Goal: Task Accomplishment & Management: Complete application form

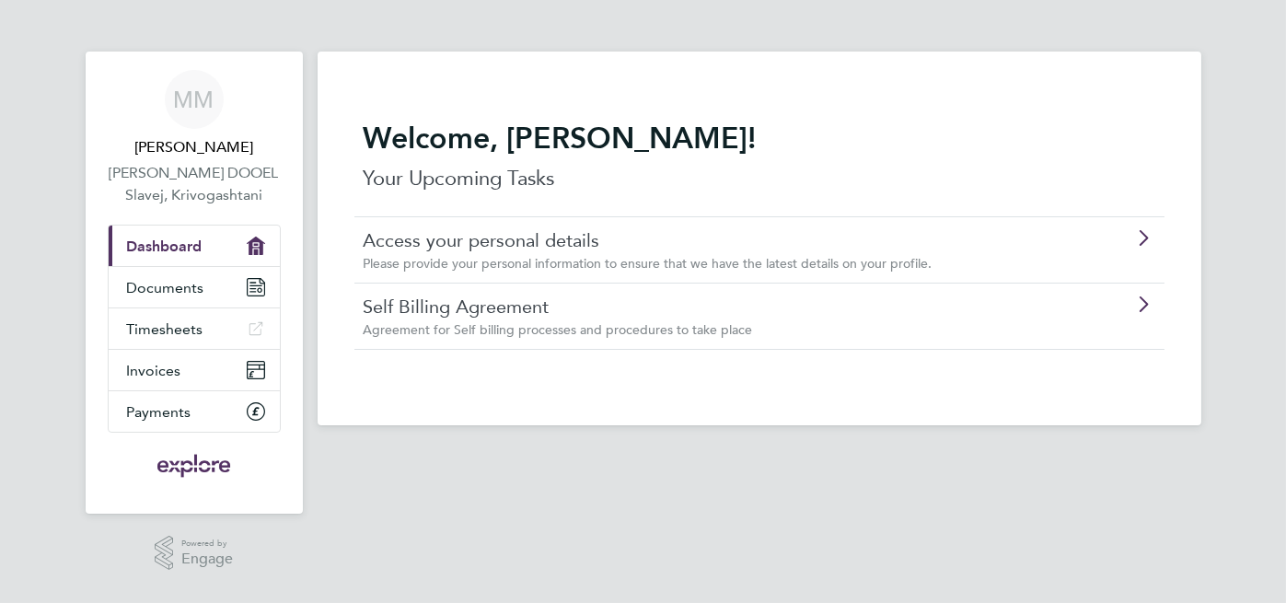
click at [930, 249] on link "Access your personal details" at bounding box center [708, 240] width 688 height 24
click at [620, 332] on span "Agreement for Self billing processes and procedures to take place" at bounding box center [558, 329] width 389 height 17
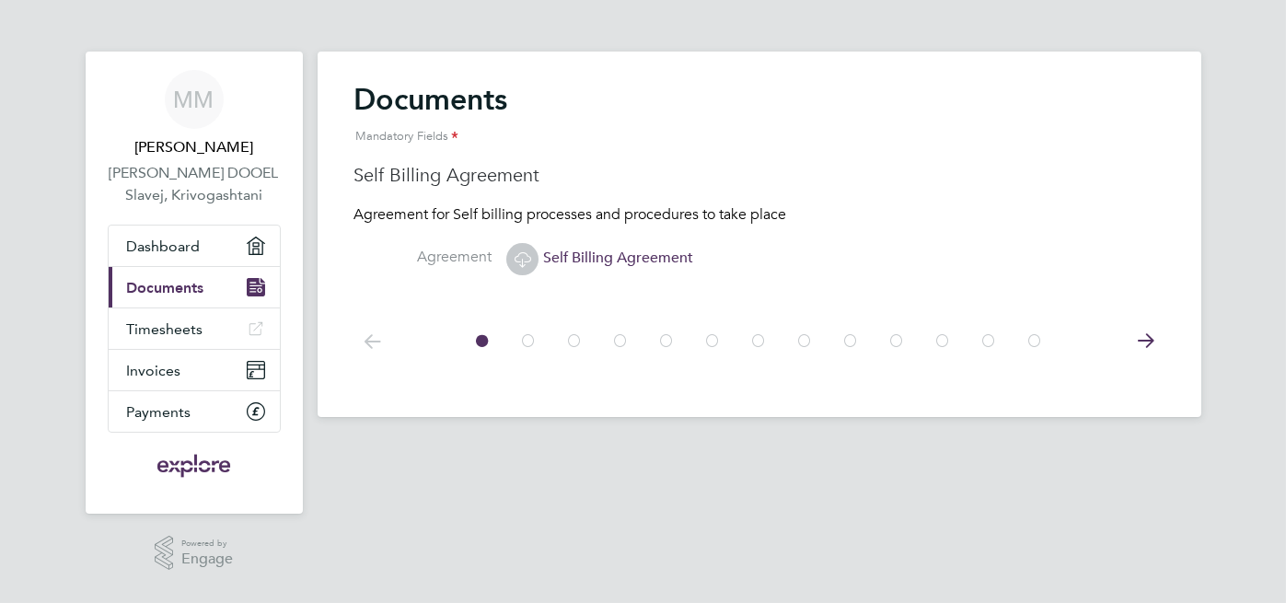
click at [524, 263] on icon at bounding box center [523, 259] width 23 height 23
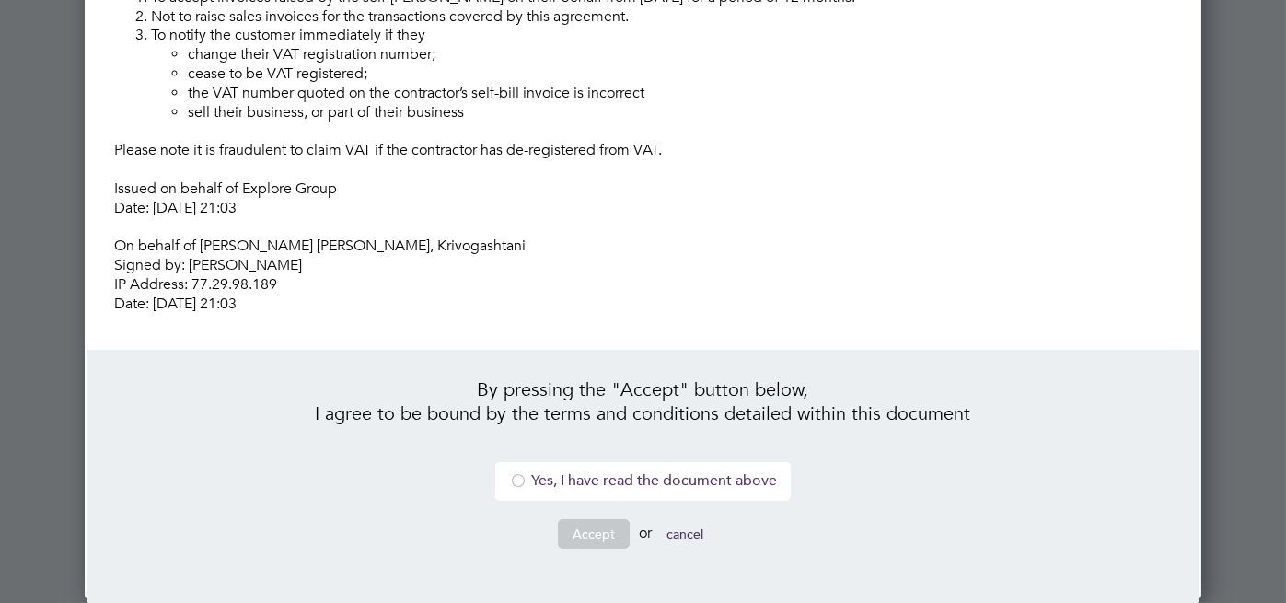
scroll to position [557, 0]
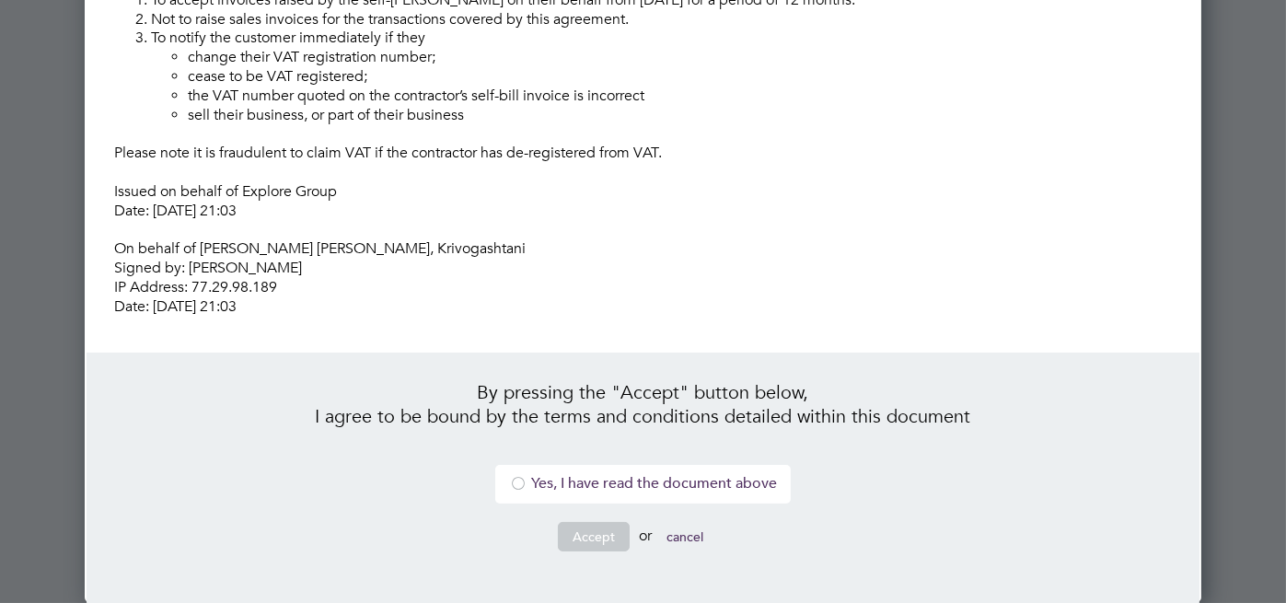
click at [516, 487] on div at bounding box center [518, 485] width 18 height 18
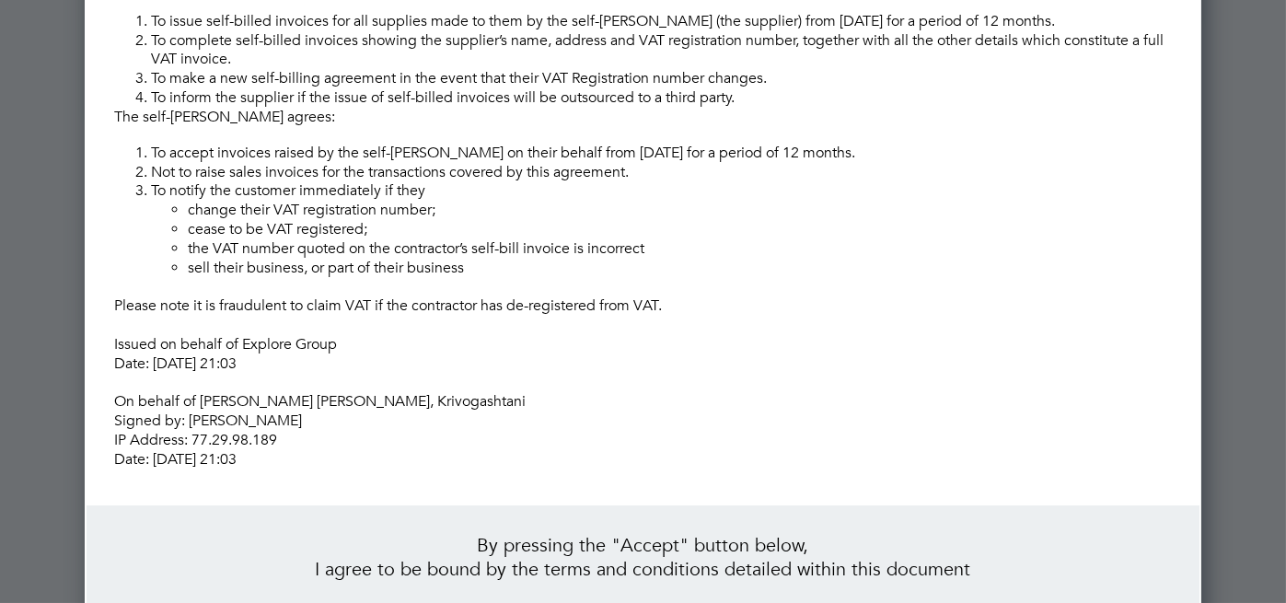
scroll to position [560, 0]
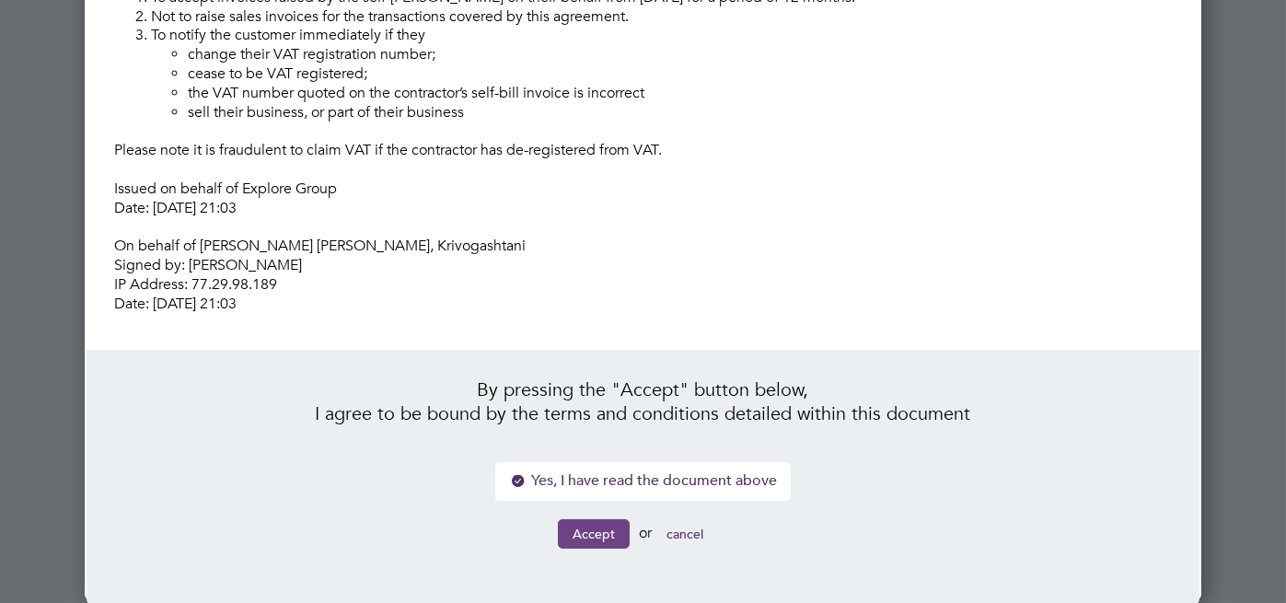
click at [596, 528] on button "Accept" at bounding box center [594, 533] width 72 height 29
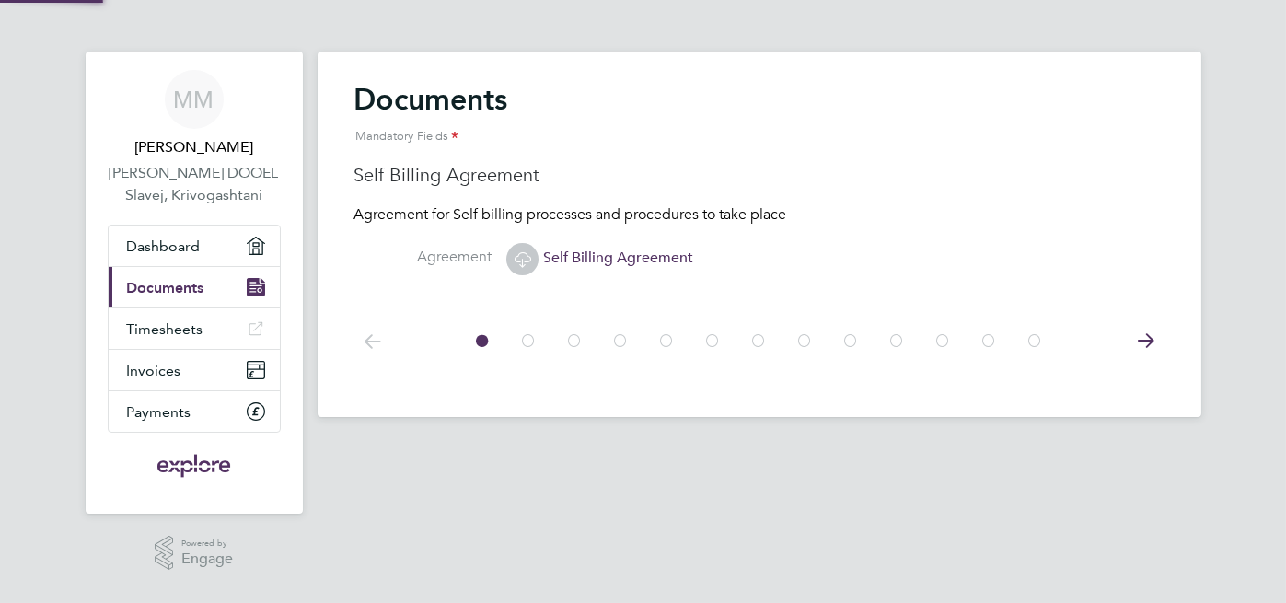
scroll to position [0, 0]
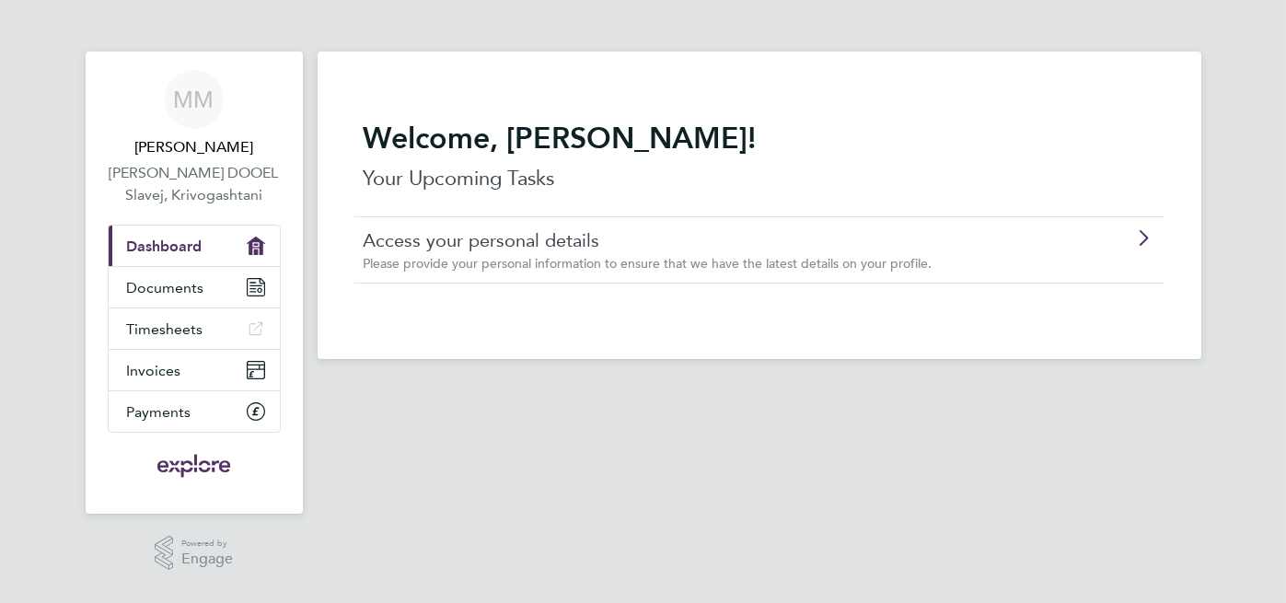
click at [647, 273] on div "Access your personal details Please provide your personal information to ensure…" at bounding box center [759, 249] width 810 height 66
click at [815, 263] on span "Please provide your personal information to ensure that we have the latest deta…" at bounding box center [648, 263] width 569 height 17
